Goal: Information Seeking & Learning: Learn about a topic

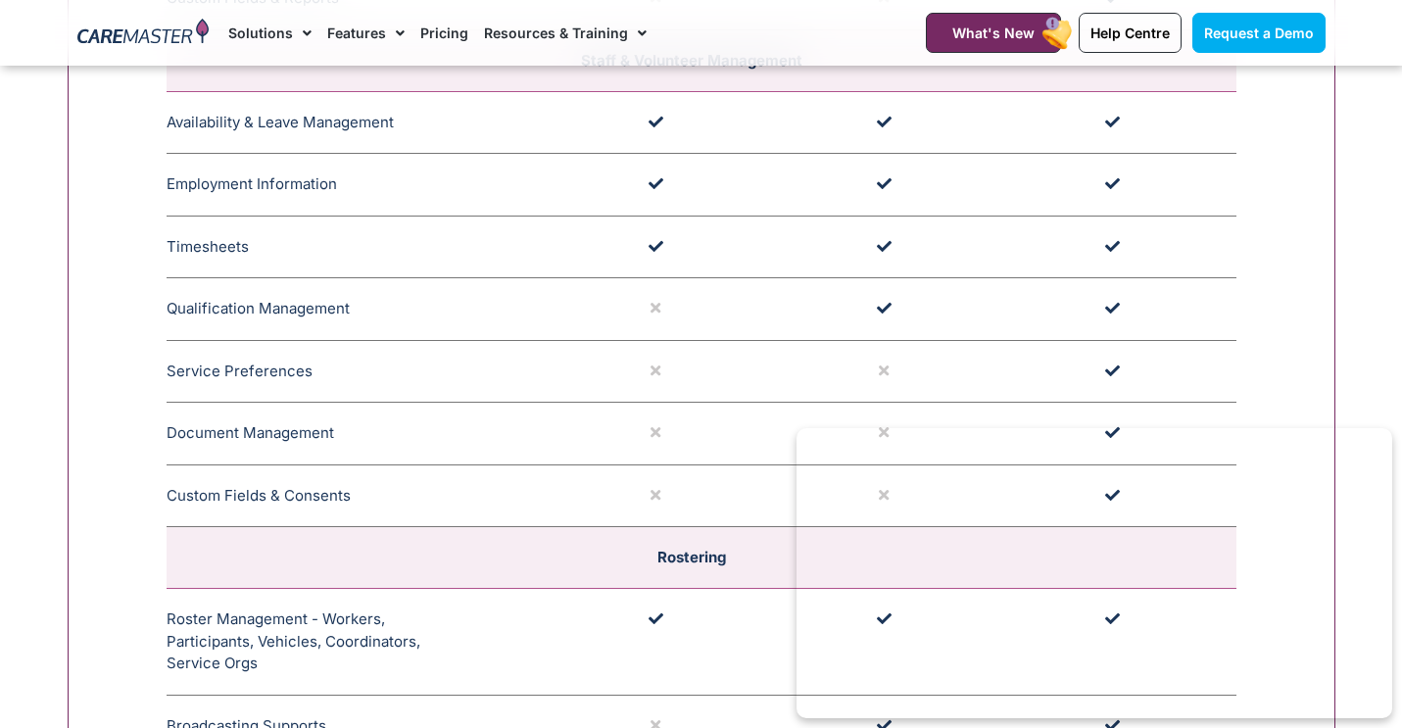
scroll to position [3076, 0]
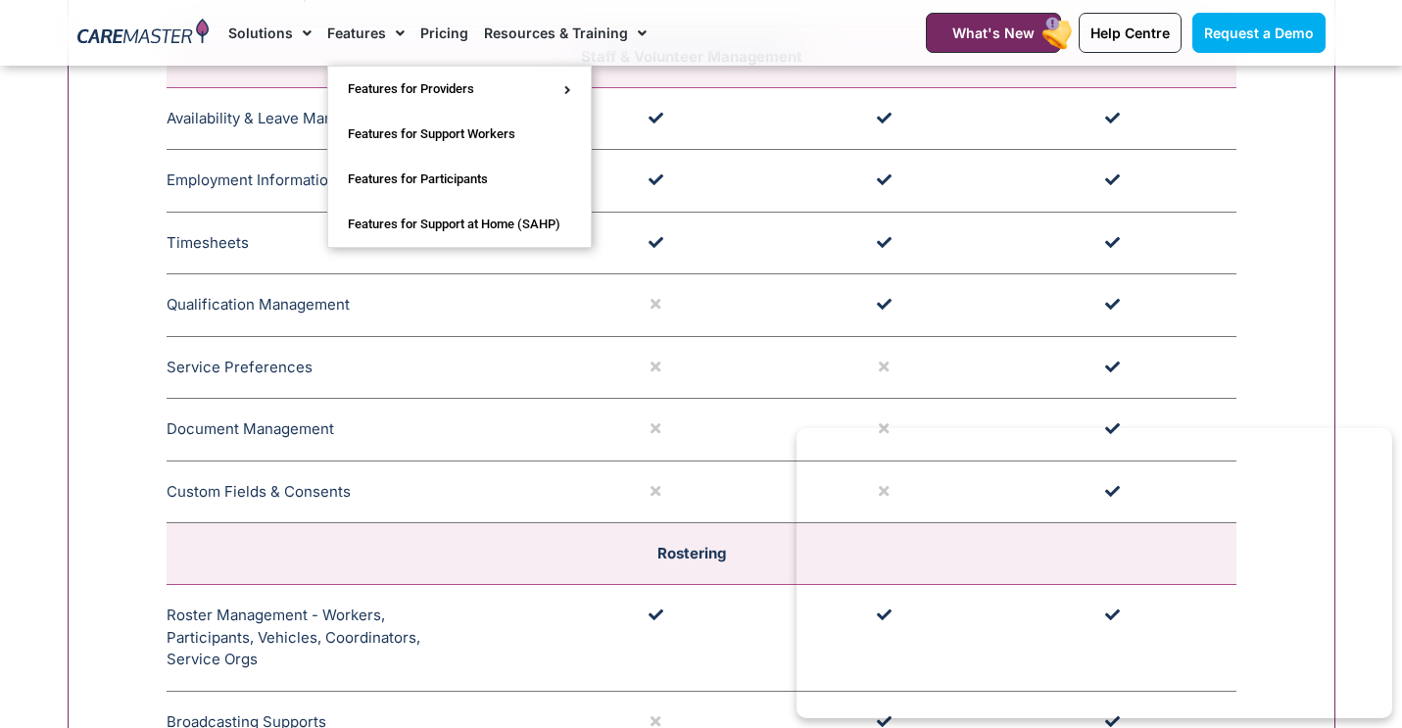
click at [349, 34] on link "Features" at bounding box center [365, 33] width 77 height 66
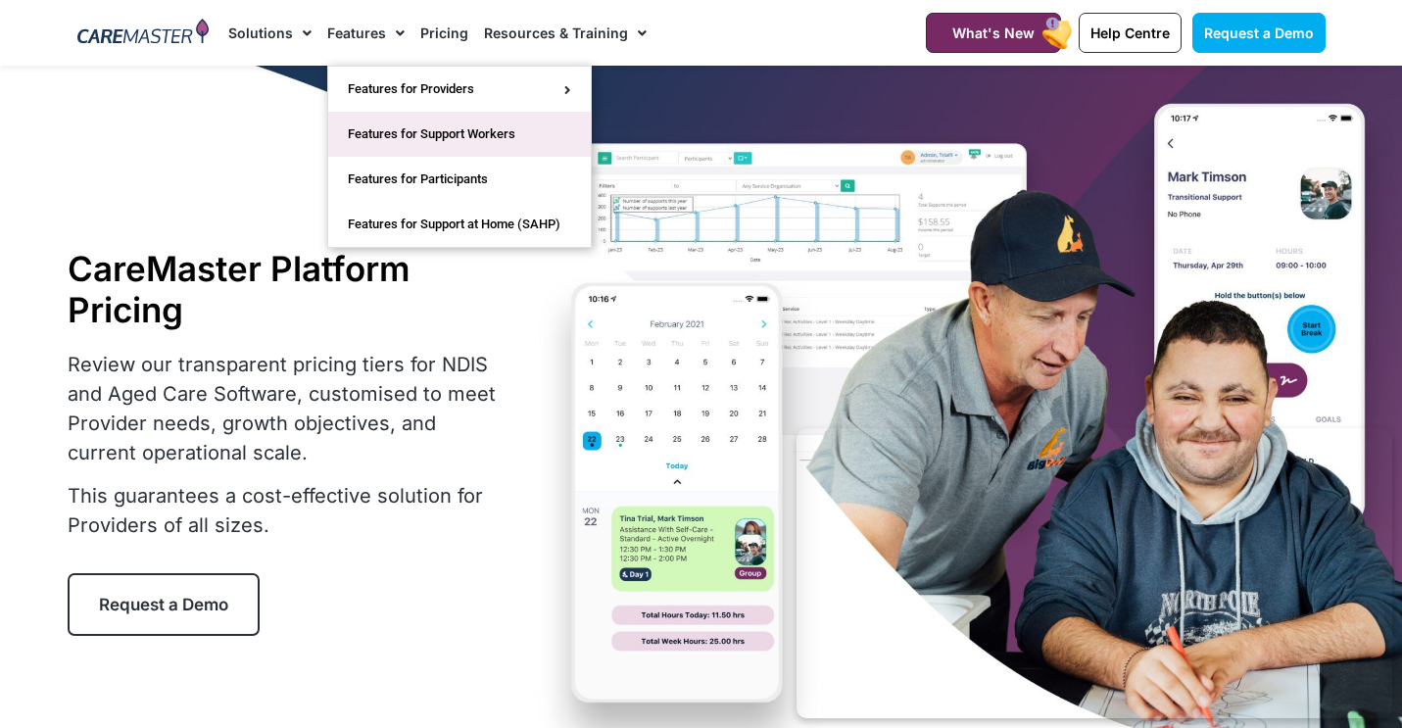
click at [386, 119] on link "Features for Support Workers" at bounding box center [459, 134] width 263 height 45
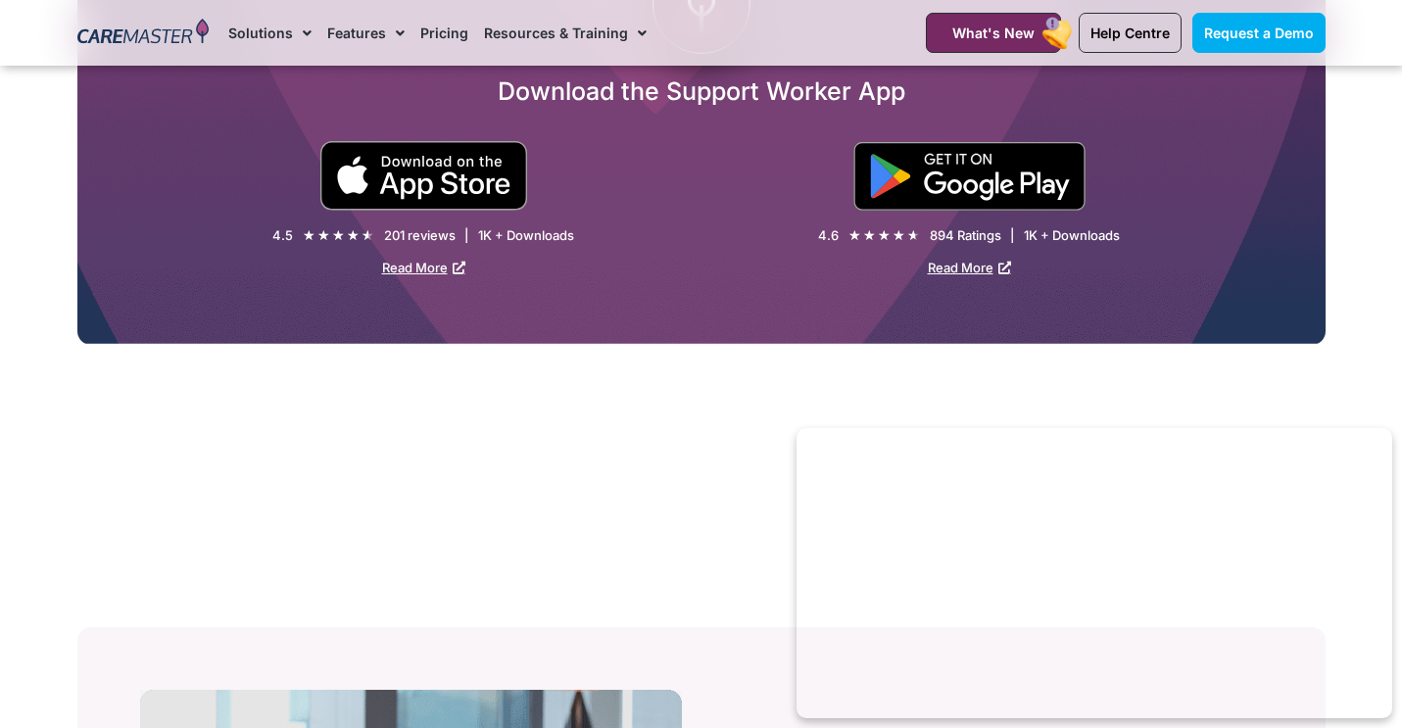
scroll to position [3653, 0]
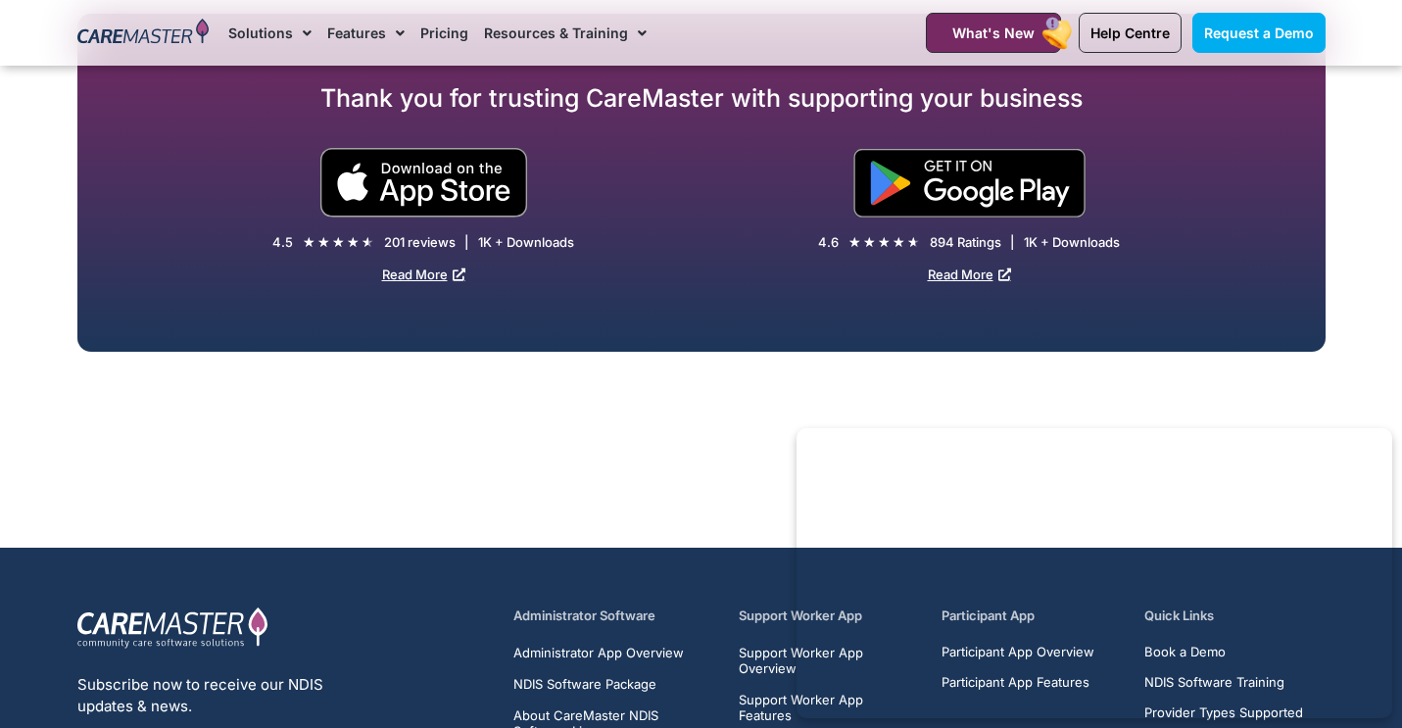
scroll to position [9712, 0]
